Goal: Check status: Check status

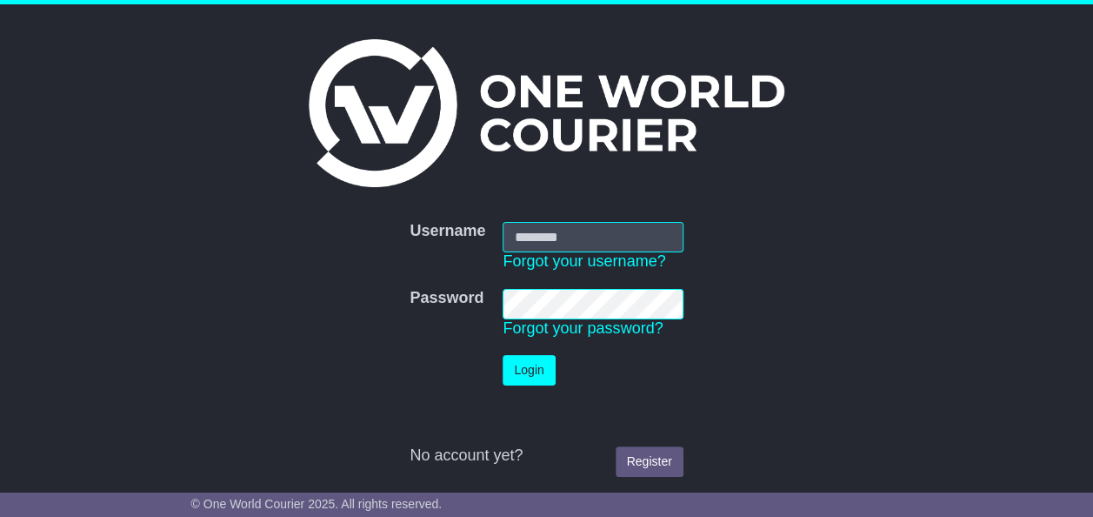
type input "**********"
click at [528, 361] on button "Login" at bounding box center [529, 370] width 52 height 30
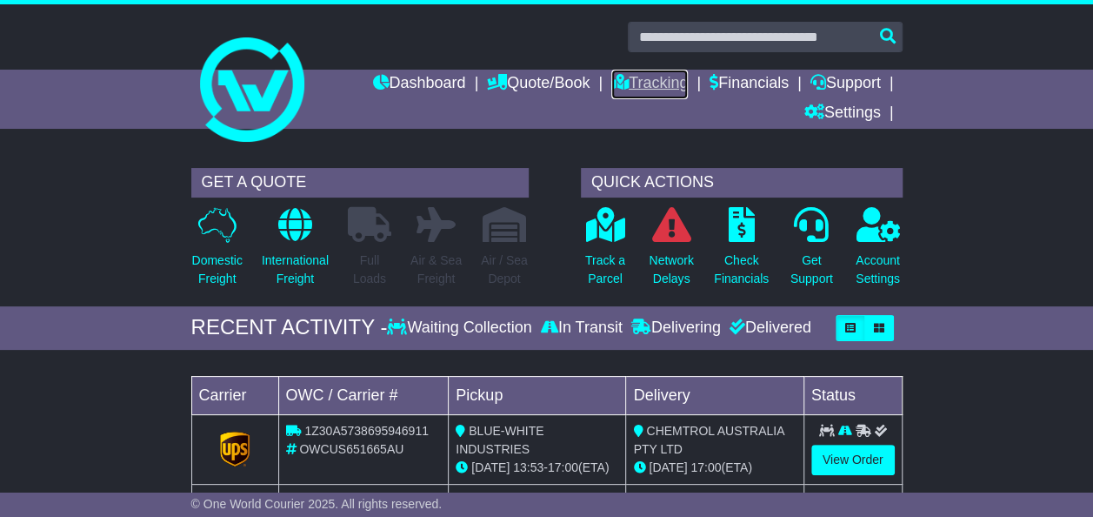
click at [651, 82] on link "Tracking" at bounding box center [650, 85] width 77 height 30
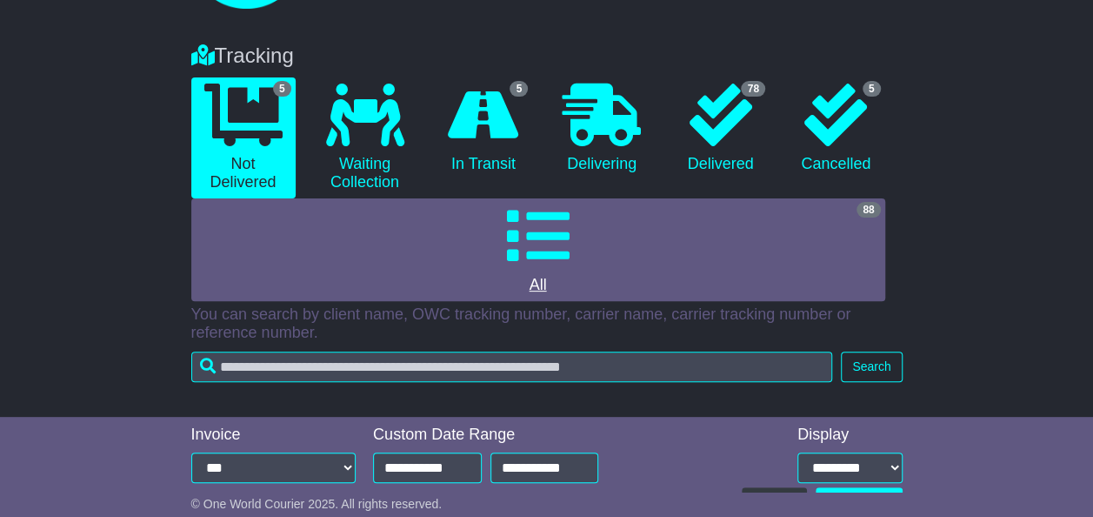
scroll to position [144, 0]
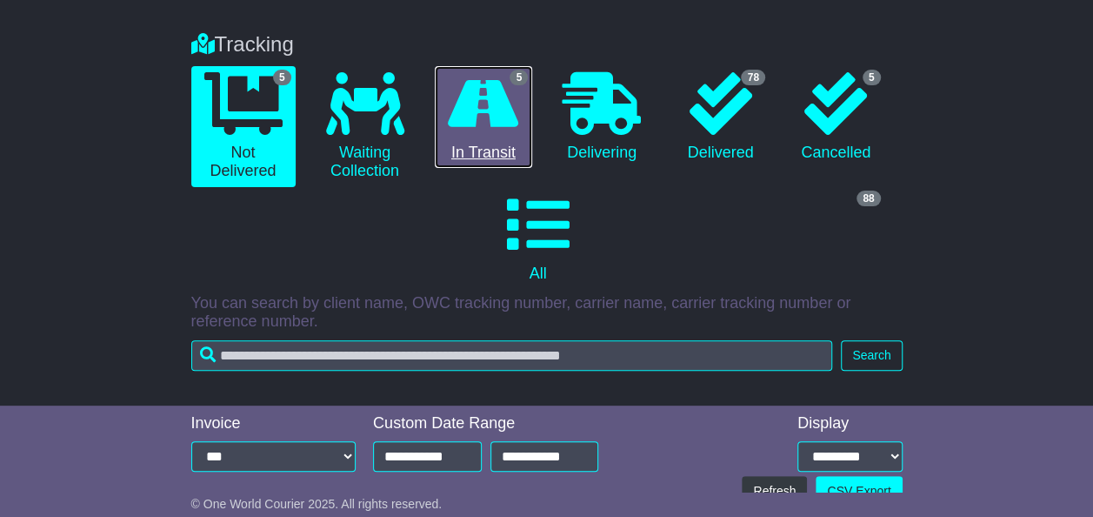
click at [498, 150] on link "5 In Transit" at bounding box center [484, 117] width 98 height 103
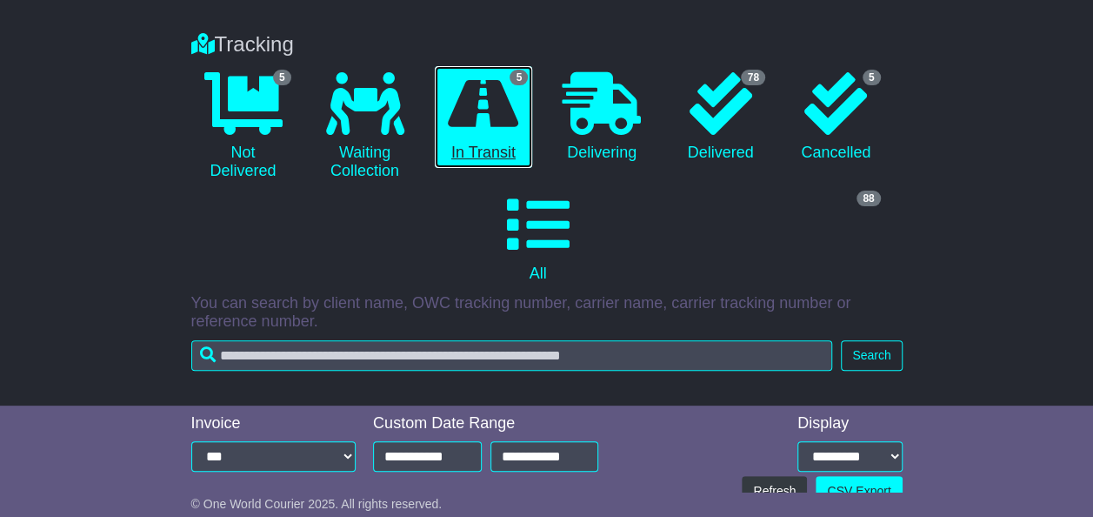
click at [492, 85] on icon at bounding box center [483, 103] width 70 height 63
click at [487, 136] on link "5 In Transit" at bounding box center [484, 117] width 98 height 103
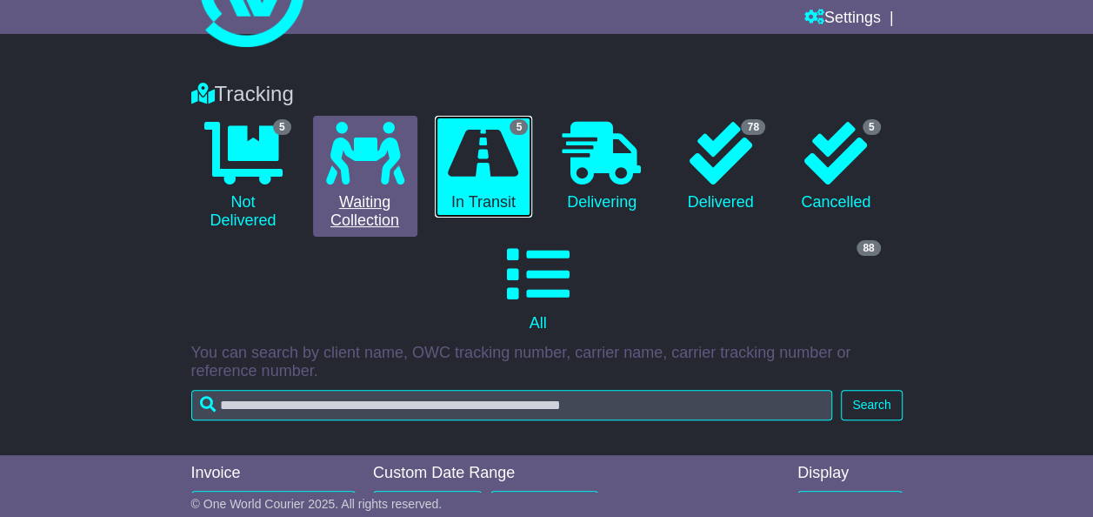
scroll to position [0, 0]
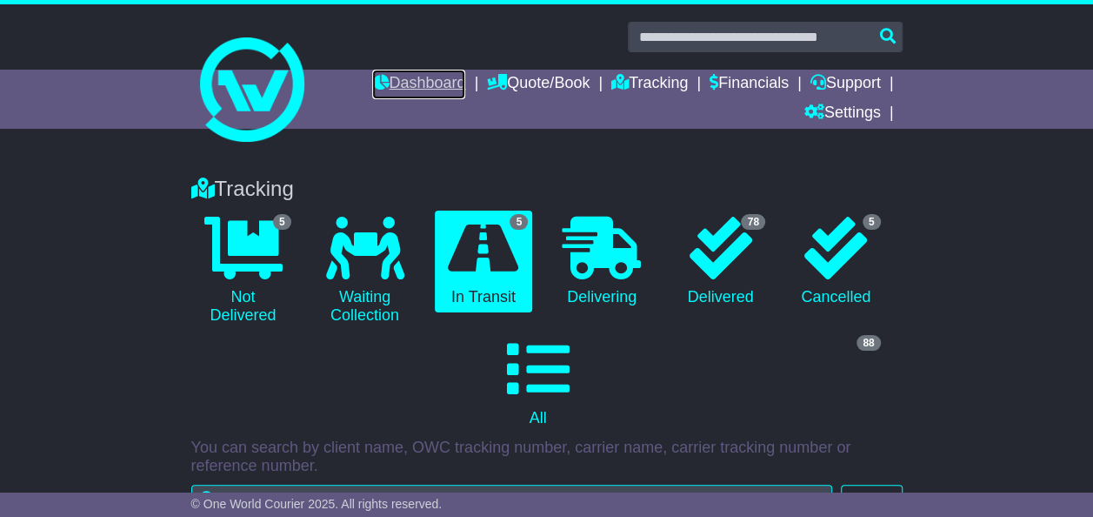
click at [418, 85] on link "Dashboard" at bounding box center [418, 85] width 93 height 30
